Goal: Information Seeking & Learning: Understand process/instructions

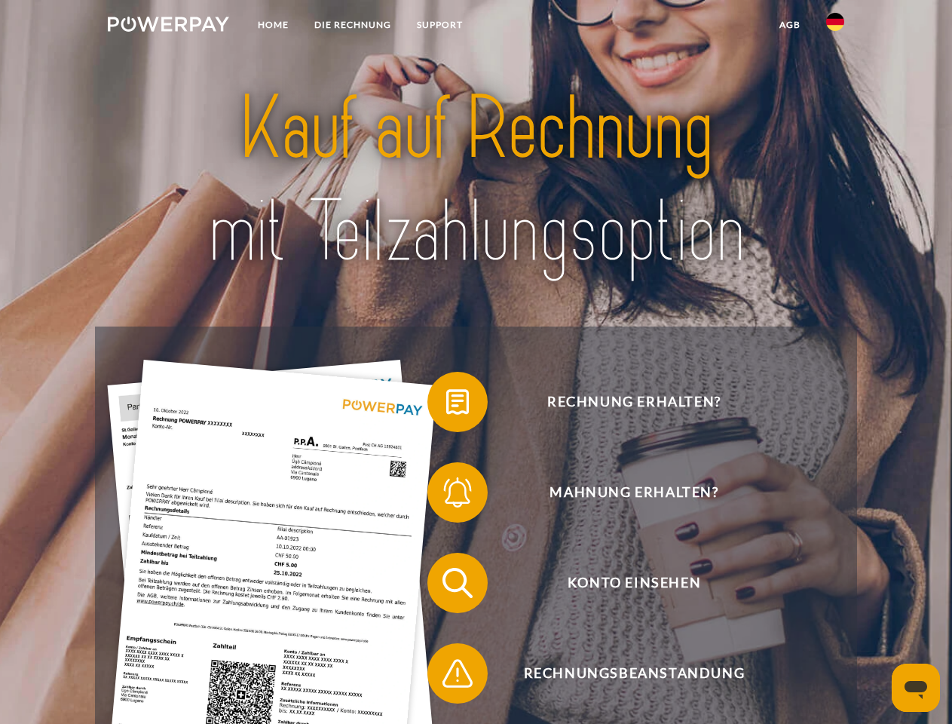
click at [168, 26] on img at bounding box center [168, 24] width 121 height 15
click at [835, 26] on img at bounding box center [835, 22] width 18 height 18
click at [789, 25] on link "agb" at bounding box center [790, 24] width 47 height 27
click at [446, 405] on span at bounding box center [434, 401] width 75 height 75
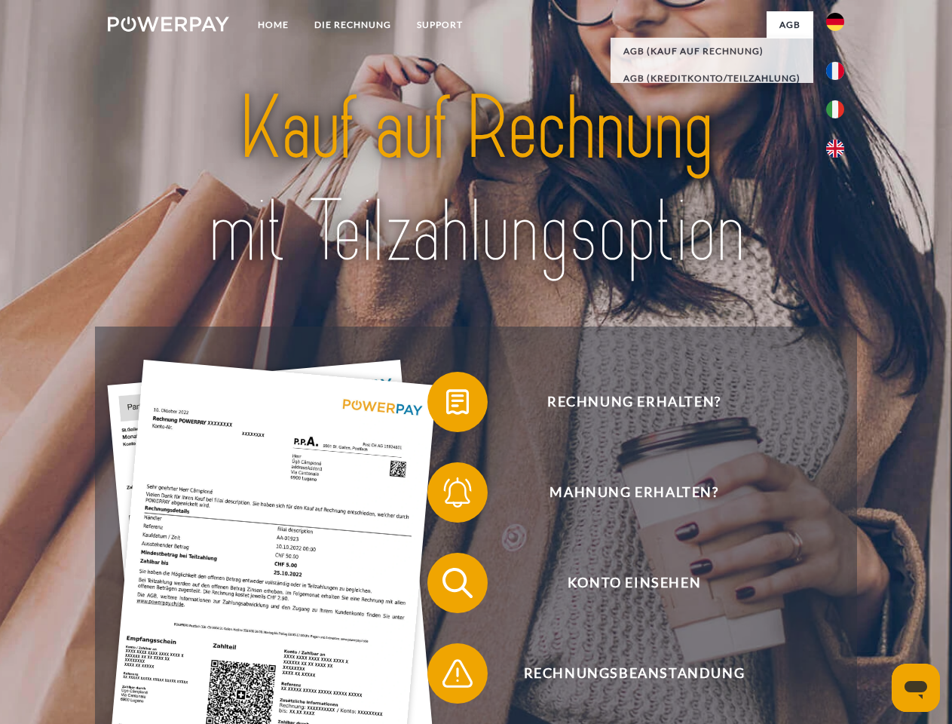
click at [446, 495] on span at bounding box center [434, 492] width 75 height 75
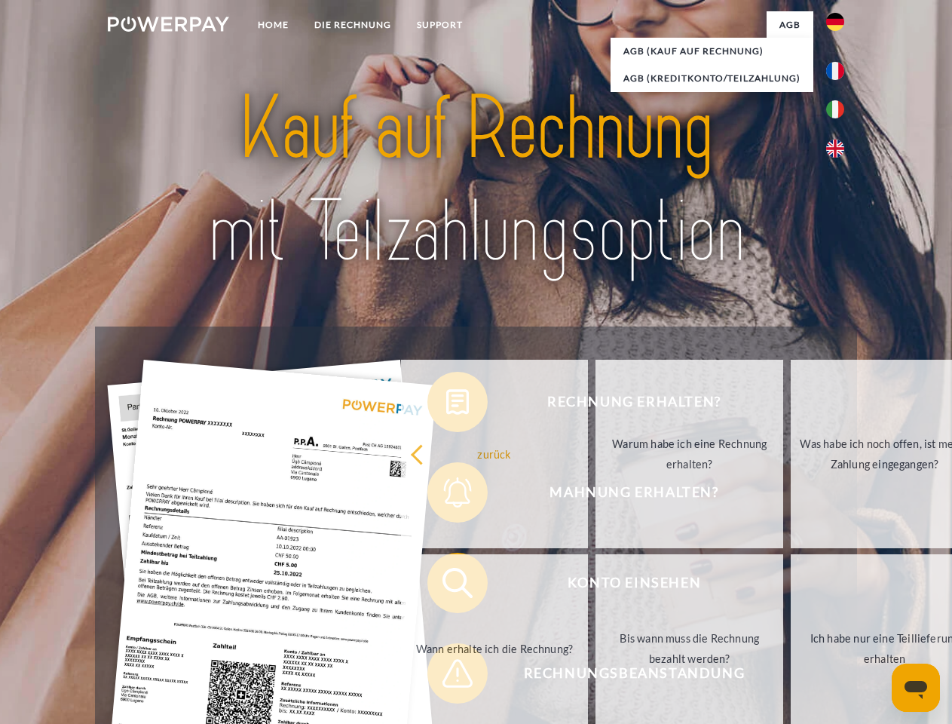
click at [595, 586] on link "Bis wann muss die Rechnung bezahlt werden?" at bounding box center [689, 648] width 188 height 188
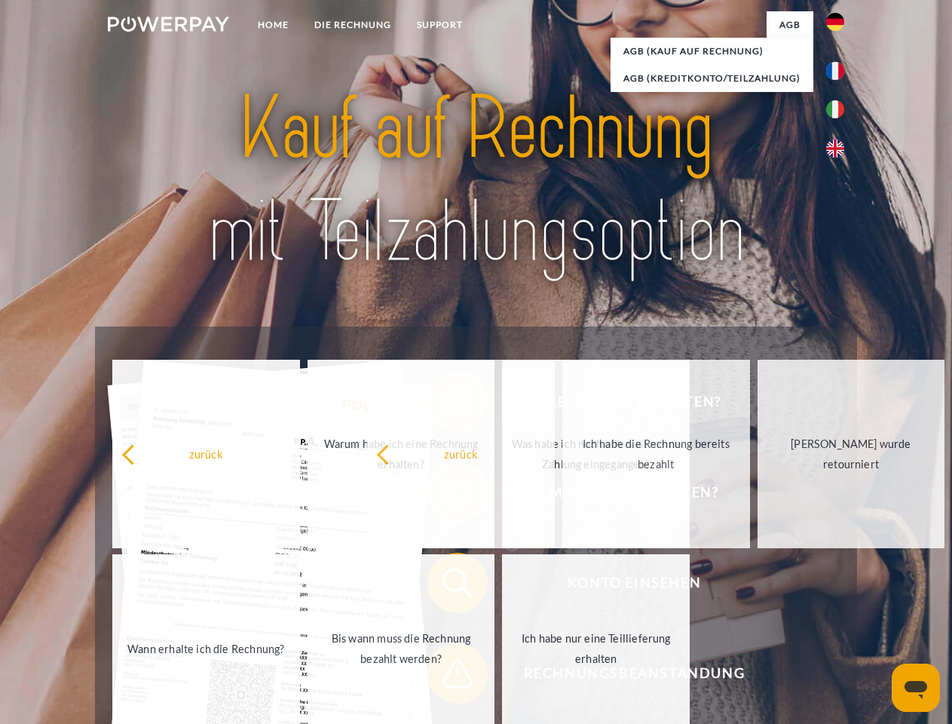
click at [446, 676] on span at bounding box center [434, 672] width 75 height 75
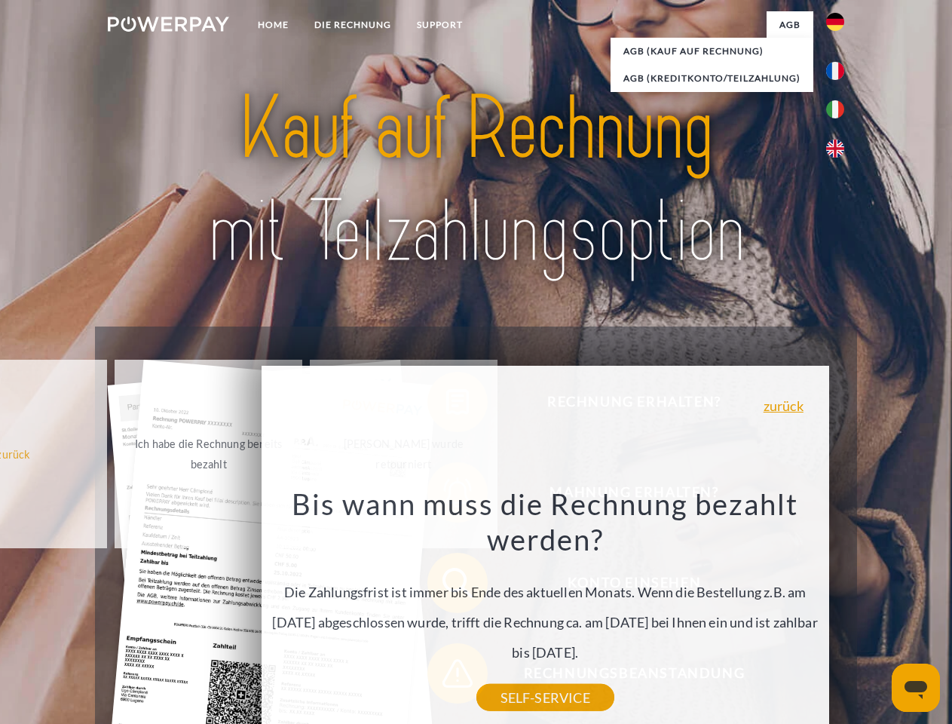
click at [916, 687] on icon "Messaging-Fenster öffnen" at bounding box center [916, 690] width 23 height 18
